Goal: Information Seeking & Learning: Understand process/instructions

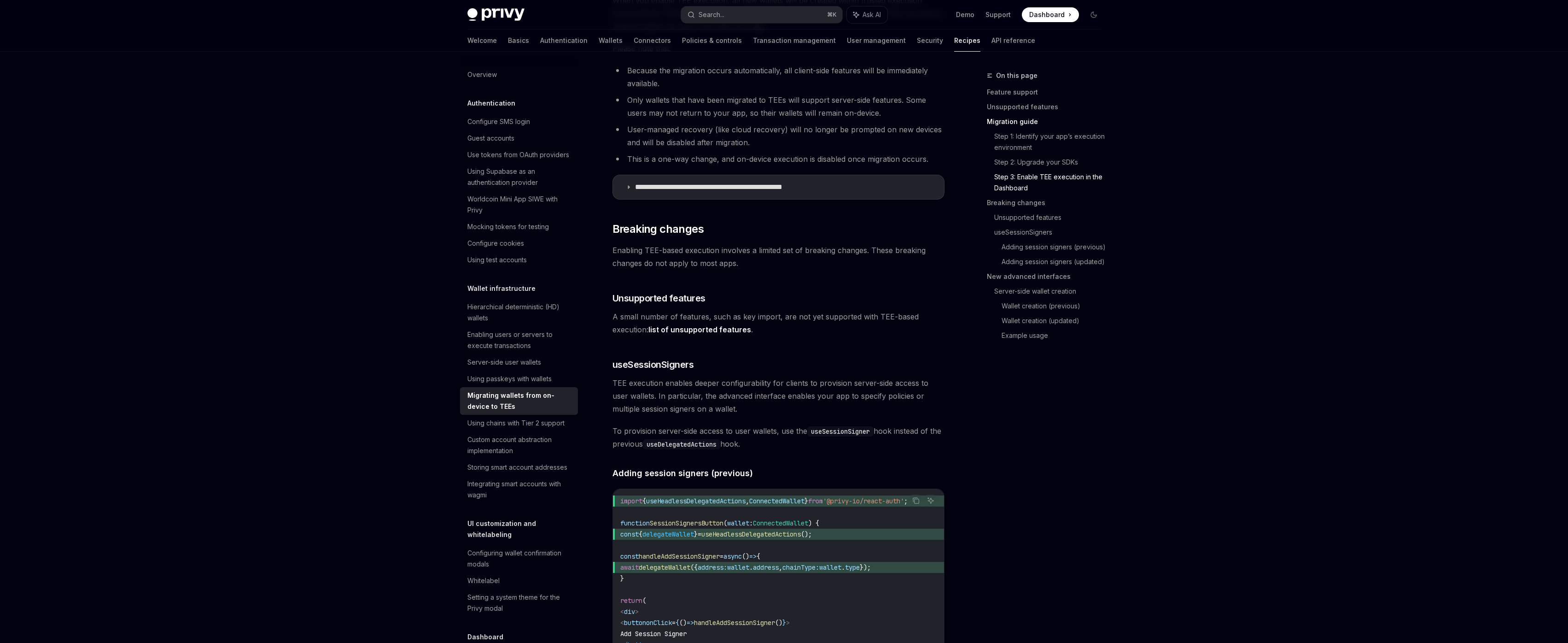
scroll to position [799, 0]
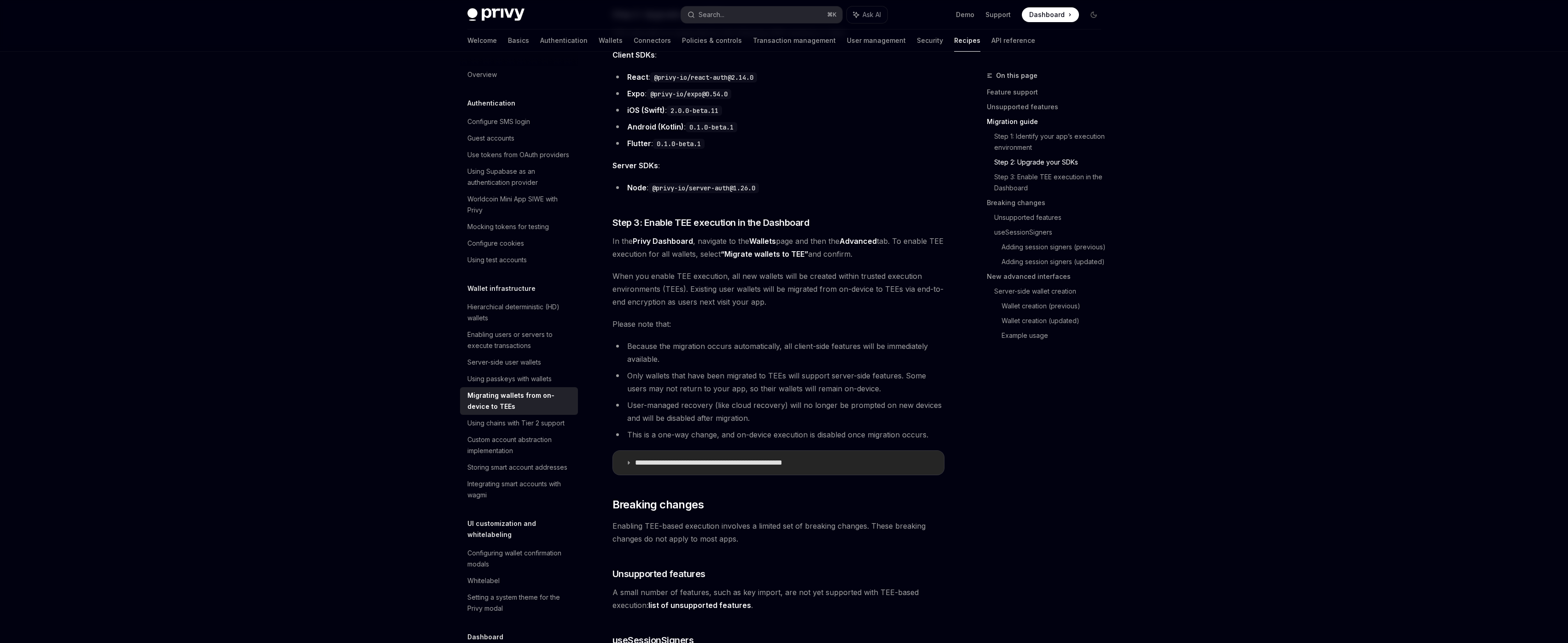
click at [765, 458] on p "**********" at bounding box center [729, 462] width 189 height 9
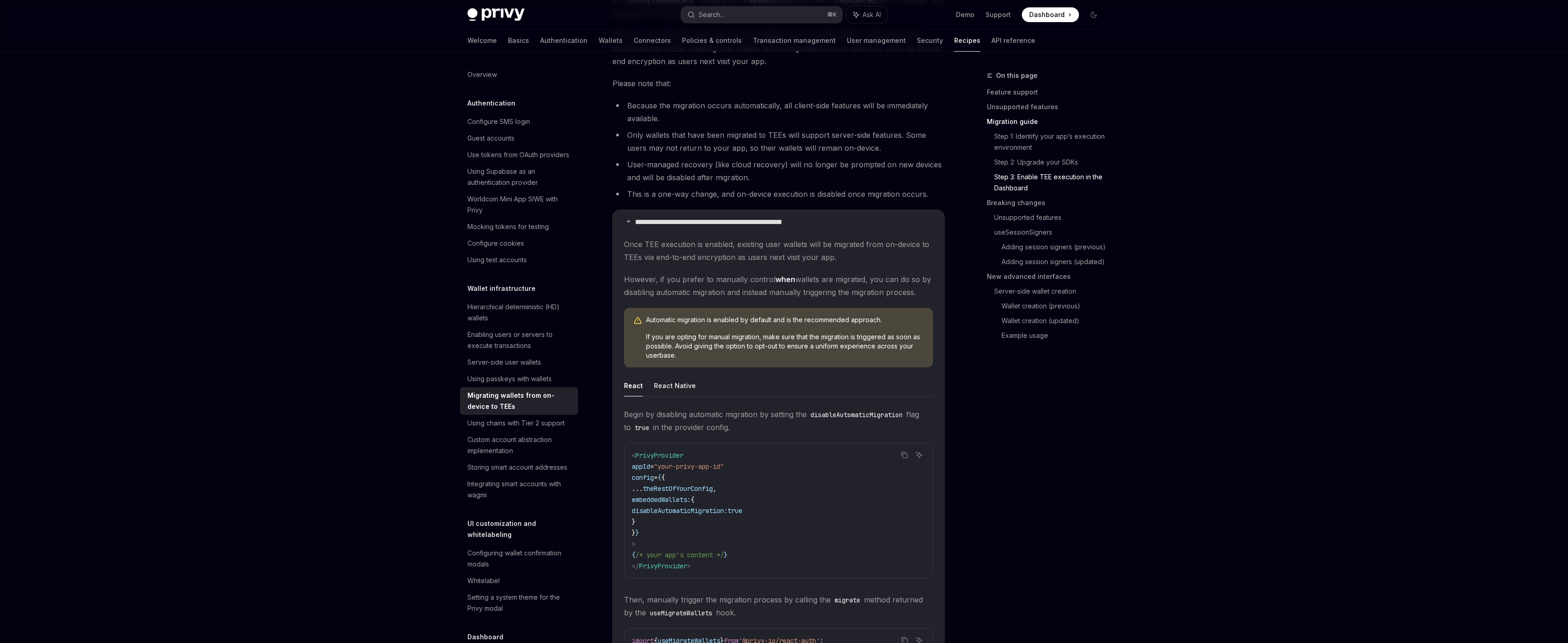
scroll to position [1051, 0]
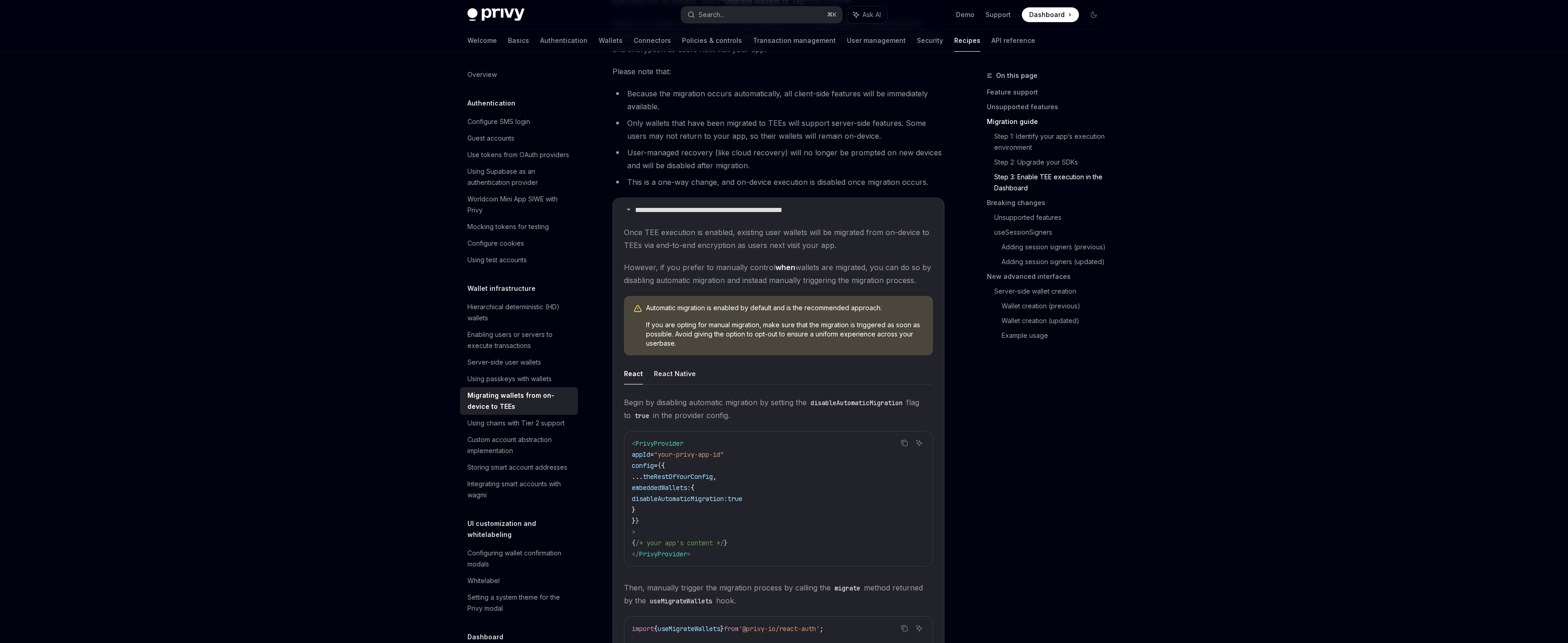
drag, startPoint x: 766, startPoint y: 497, endPoint x: 654, endPoint y: 509, distance: 112.6
click at [652, 497] on code "< PrivyProvider appId = "your-privy-app-id" config = { { ... theRestOfYourConfi…" at bounding box center [779, 499] width 293 height 121
click at [657, 512] on code "< PrivyProvider appId = "your-privy-app-id" config = { { ... theRestOfYourConfi…" at bounding box center [779, 499] width 293 height 121
drag, startPoint x: 662, startPoint y: 512, endPoint x: 610, endPoint y: 484, distance: 59.1
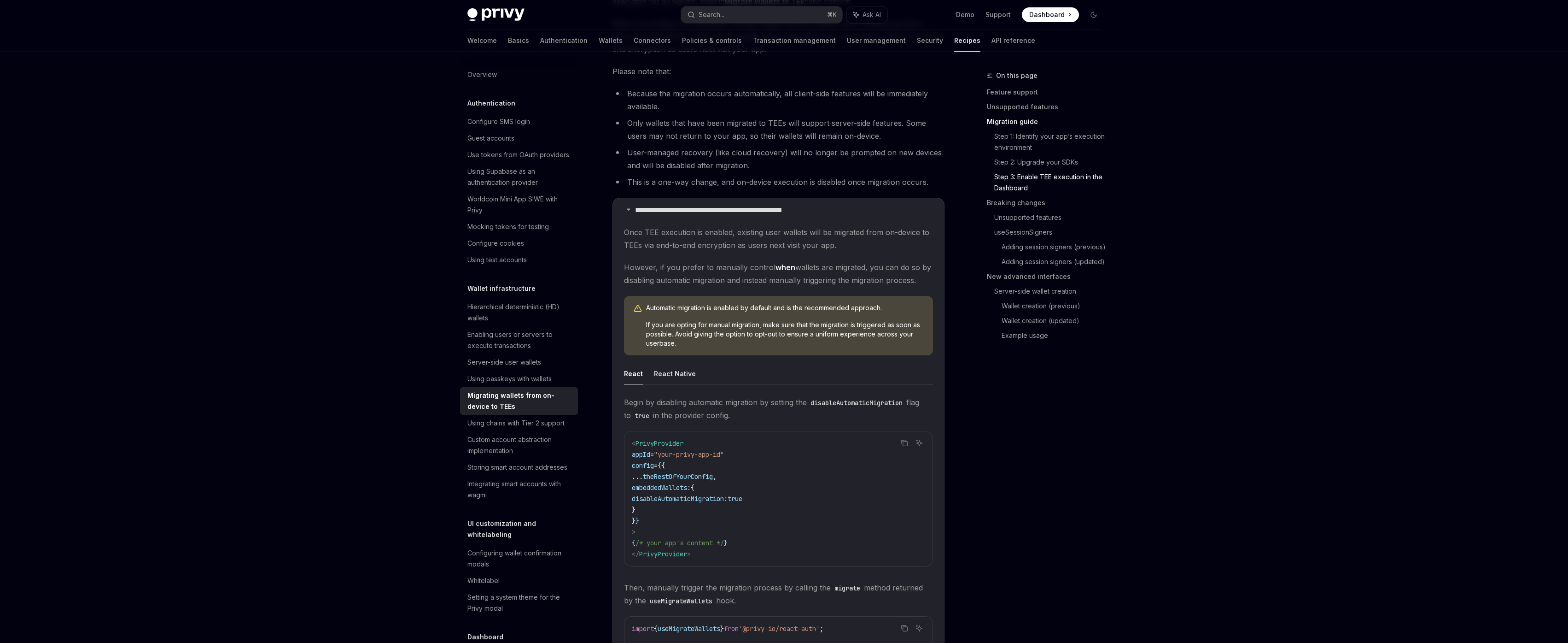
copy code "embeddedWallets: { disableAutomaticMigration: true }"
click at [673, 377] on button "React Native" at bounding box center [675, 373] width 42 height 21
type textarea "*"
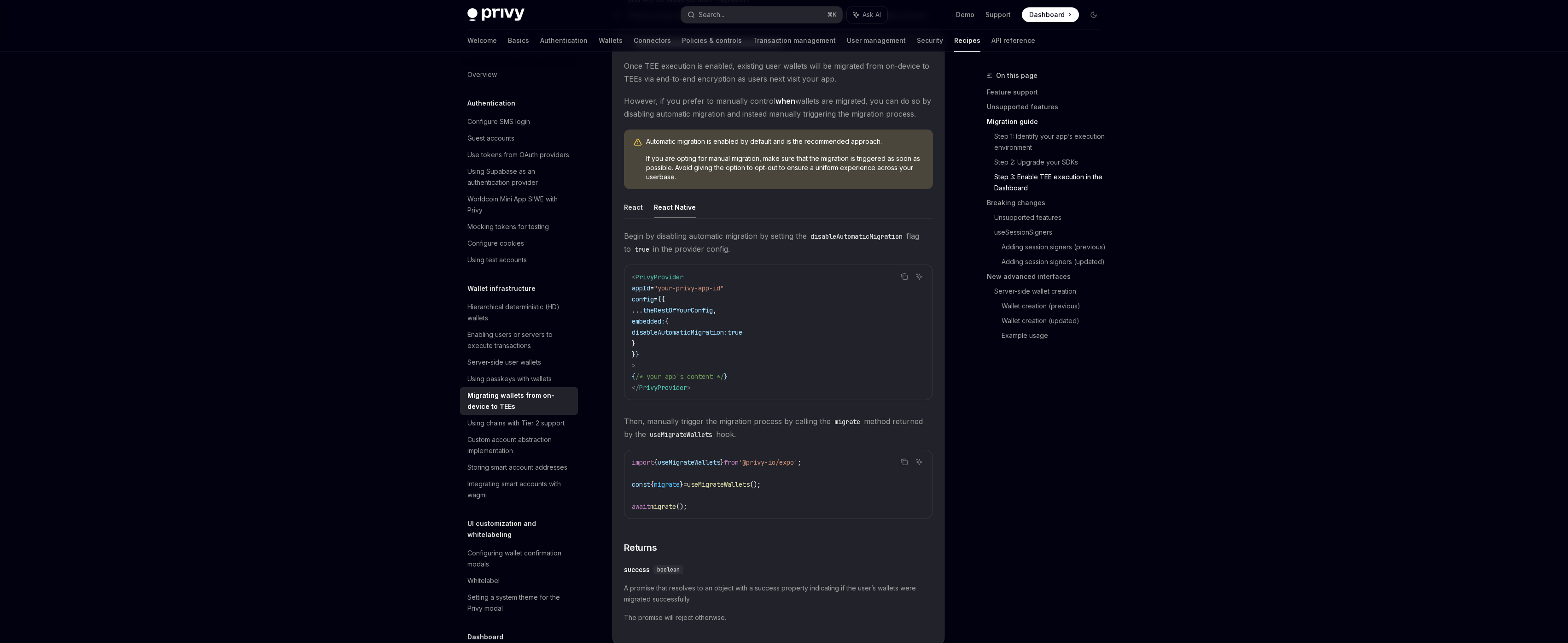
scroll to position [1361, 0]
